Goal: Task Accomplishment & Management: Use online tool/utility

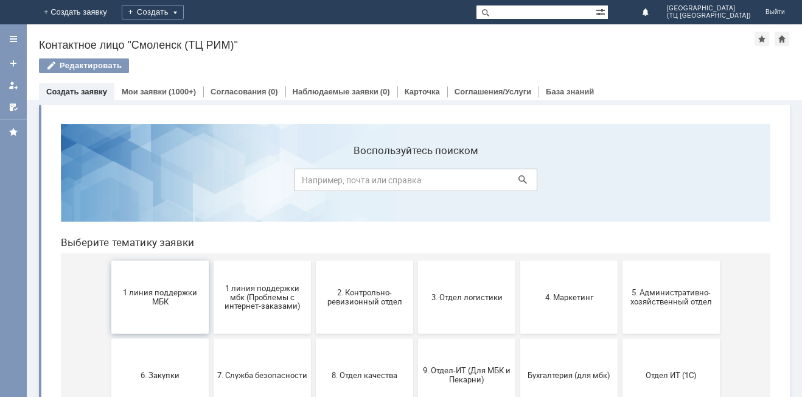
click at [158, 290] on span "1 линия поддержки МБК" at bounding box center [160, 297] width 90 height 18
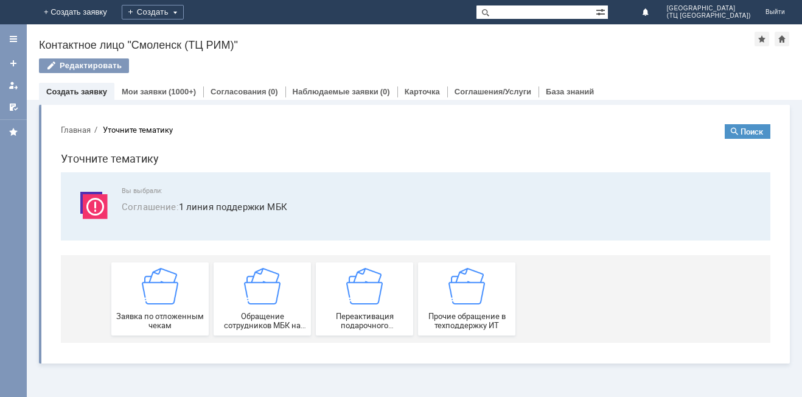
click at [158, 290] on img at bounding box center [160, 286] width 37 height 37
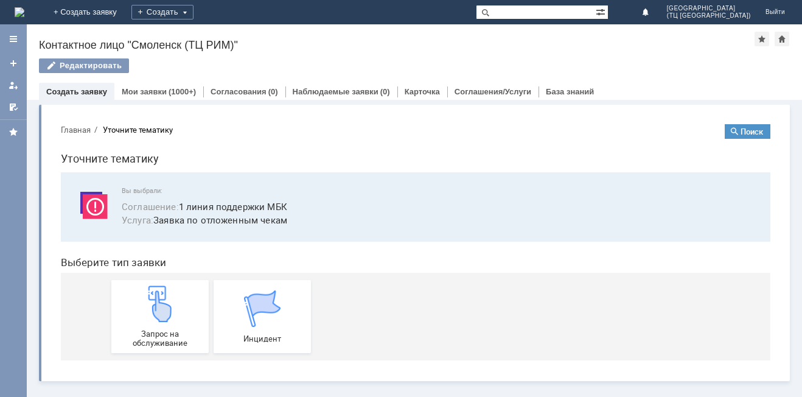
click at [158, 290] on img at bounding box center [160, 303] width 37 height 37
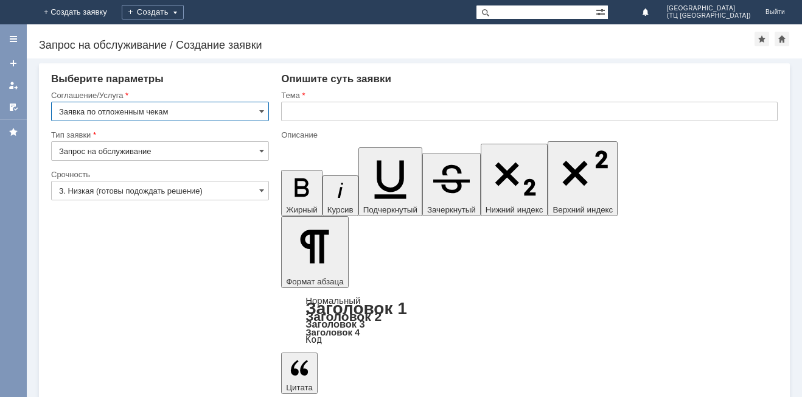
click at [304, 115] on input "text" at bounding box center [529, 111] width 497 height 19
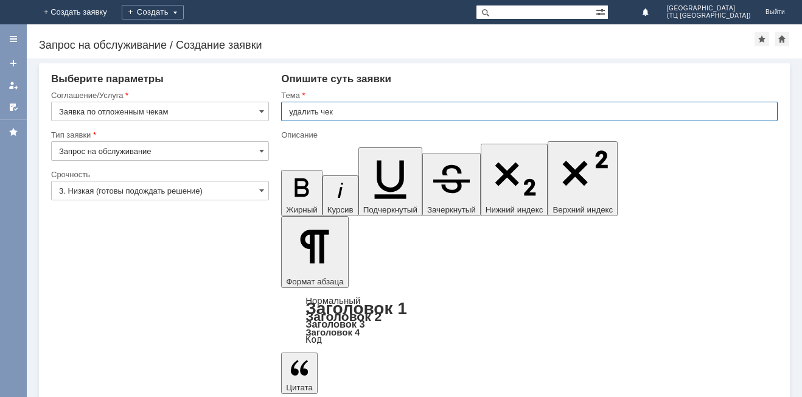
type input "удалить чек"
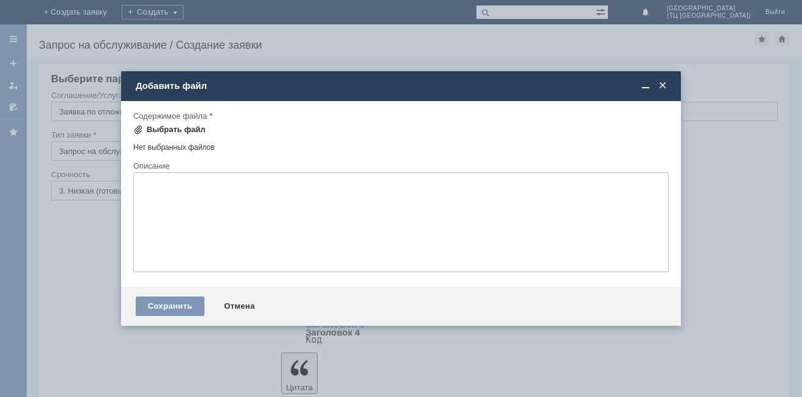
click at [185, 131] on div "Выбрать файл" at bounding box center [176, 130] width 59 height 10
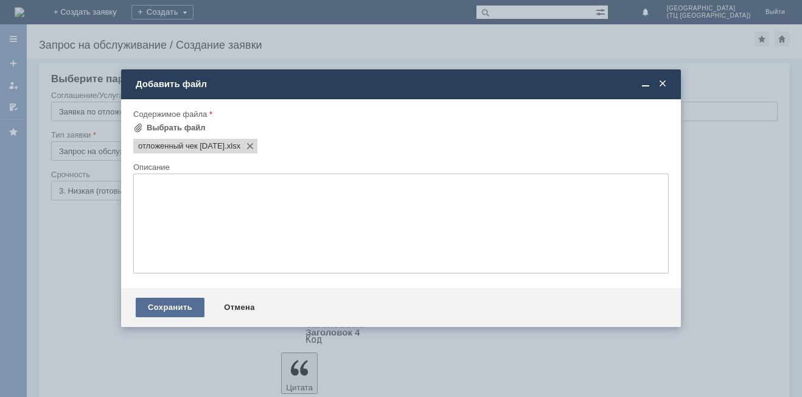
click at [153, 303] on div "Сохранить" at bounding box center [170, 307] width 69 height 19
